Goal: Information Seeking & Learning: Understand process/instructions

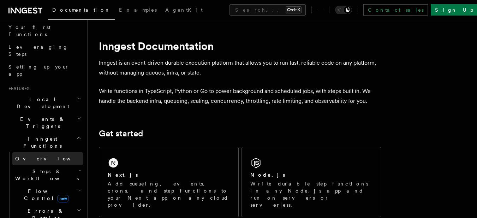
scroll to position [106, 0]
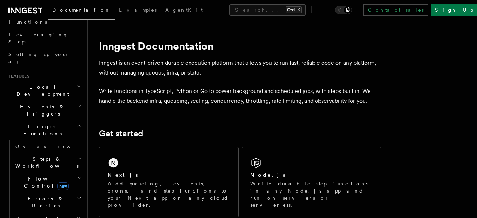
click at [41, 155] on span "Steps & Workflows" at bounding box center [45, 162] width 66 height 14
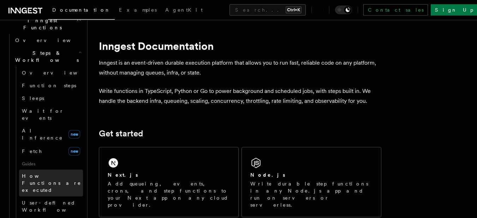
scroll to position [247, 0]
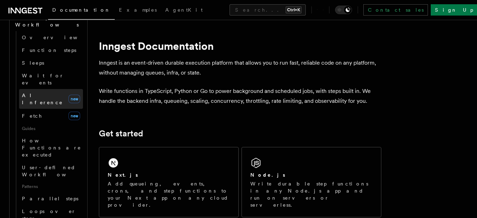
click at [47, 92] on span "AI Inference" at bounding box center [42, 98] width 41 height 13
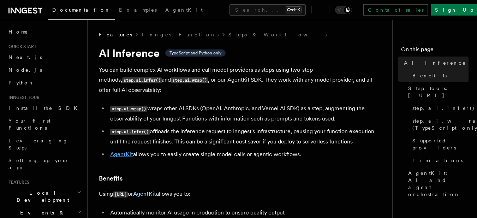
click at [121, 151] on link "AgentKit" at bounding box center [121, 154] width 23 height 7
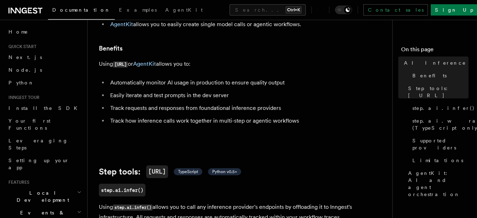
scroll to position [141, 0]
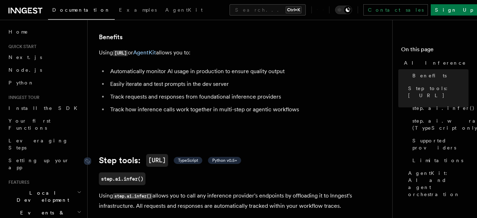
click at [186, 157] on span "TypeScript" at bounding box center [188, 160] width 20 height 6
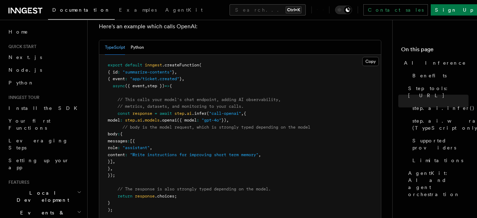
scroll to position [393, 0]
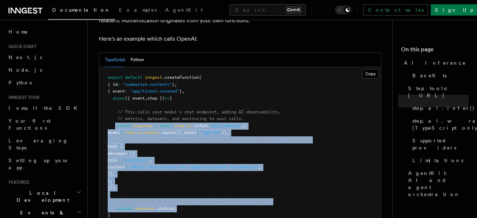
drag, startPoint x: 115, startPoint y: 116, endPoint x: 268, endPoint y: 200, distance: 175.2
click at [268, 200] on pre "export default inngest .createFunction ( { id : "summarize-contents" } , { even…" at bounding box center [239, 149] width 281 height 165
copy code "const response = await step . ai .infer ( "call-openai" , { model : step . ai .…"
